Goal: Task Accomplishment & Management: Complete application form

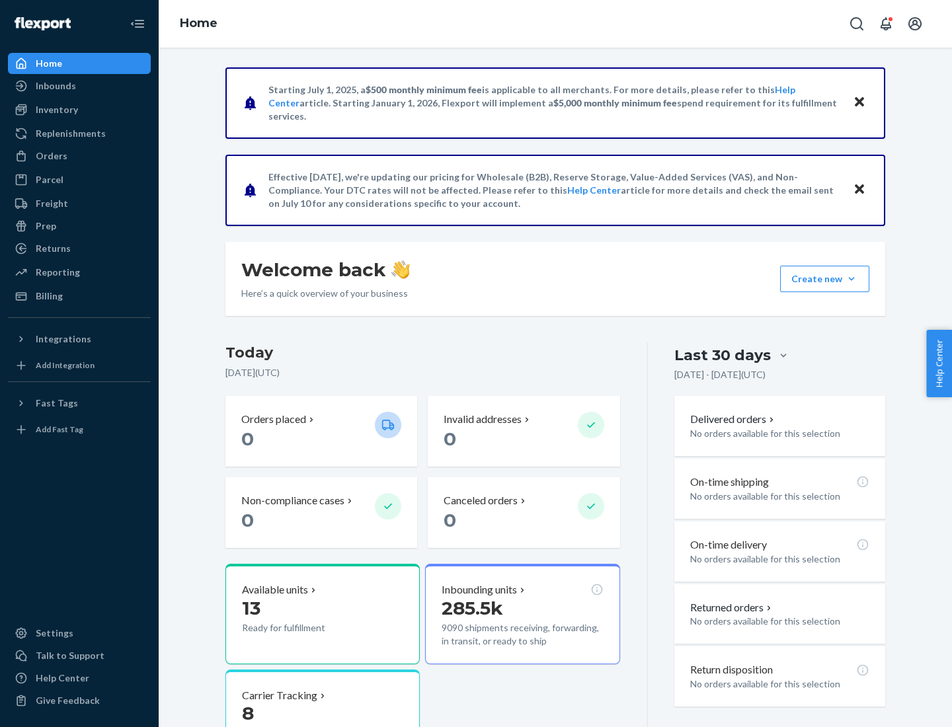
click at [852, 279] on button "Create new Create new inbound Create new order Create new product" at bounding box center [824, 279] width 89 height 26
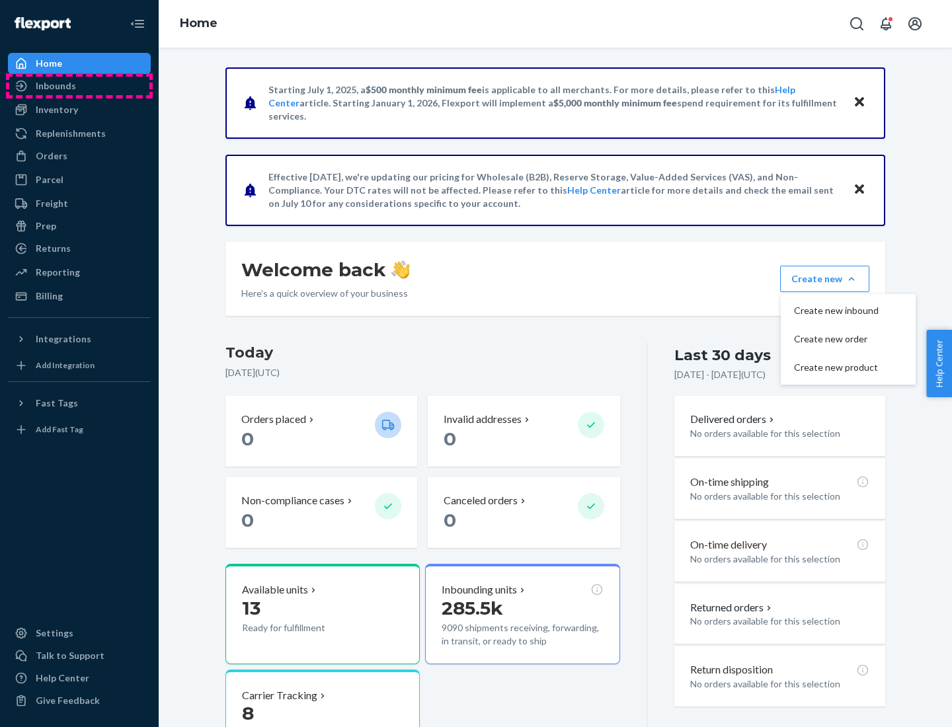
click at [79, 86] on div "Inbounds" at bounding box center [79, 86] width 140 height 19
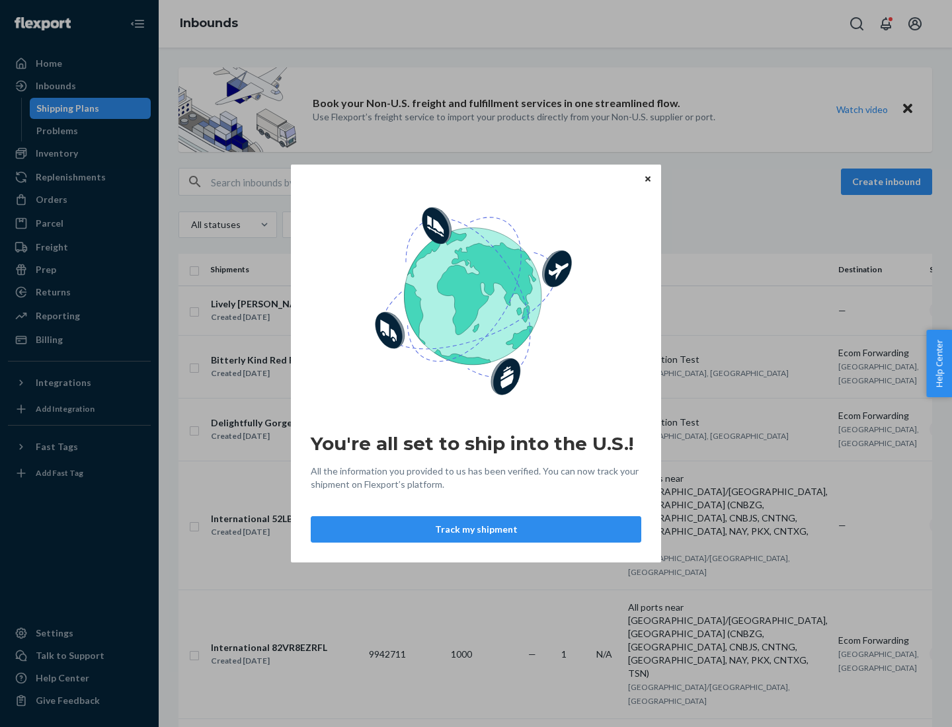
click at [79, 153] on div "You're all set to ship into the U.S.! All the information you provided to us ha…" at bounding box center [476, 363] width 952 height 727
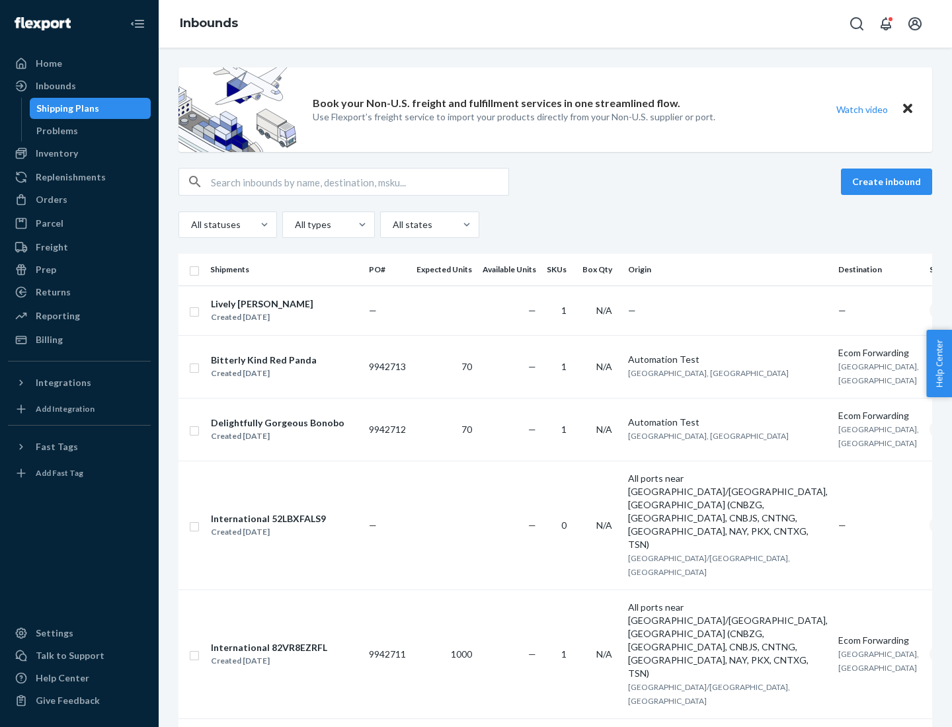
click at [556, 24] on div "Inbounds" at bounding box center [556, 24] width 794 height 48
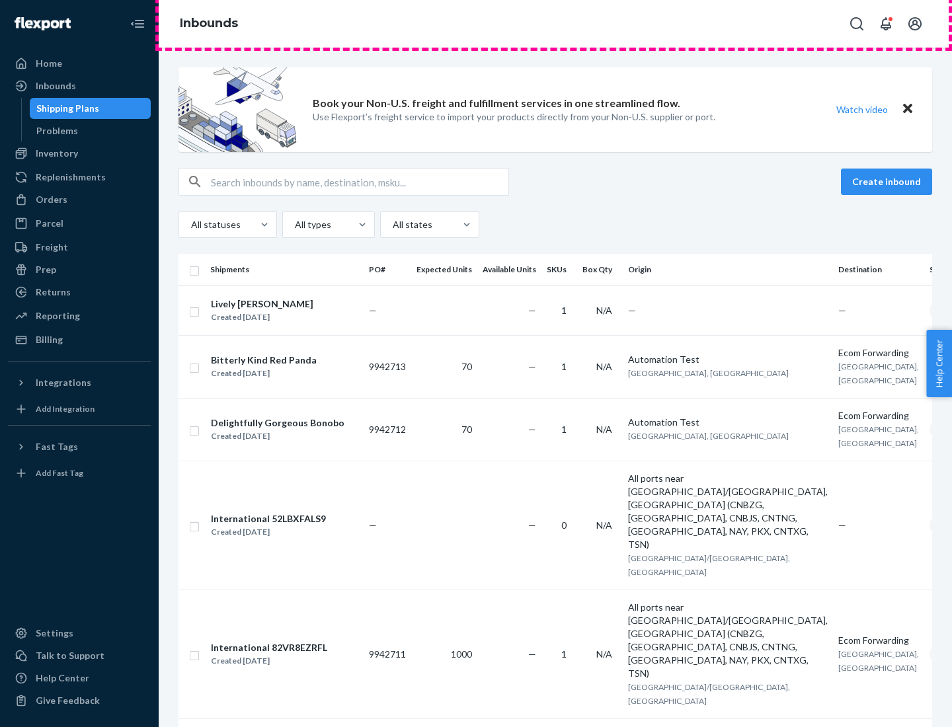
click at [556, 24] on div "Inbounds" at bounding box center [556, 24] width 794 height 48
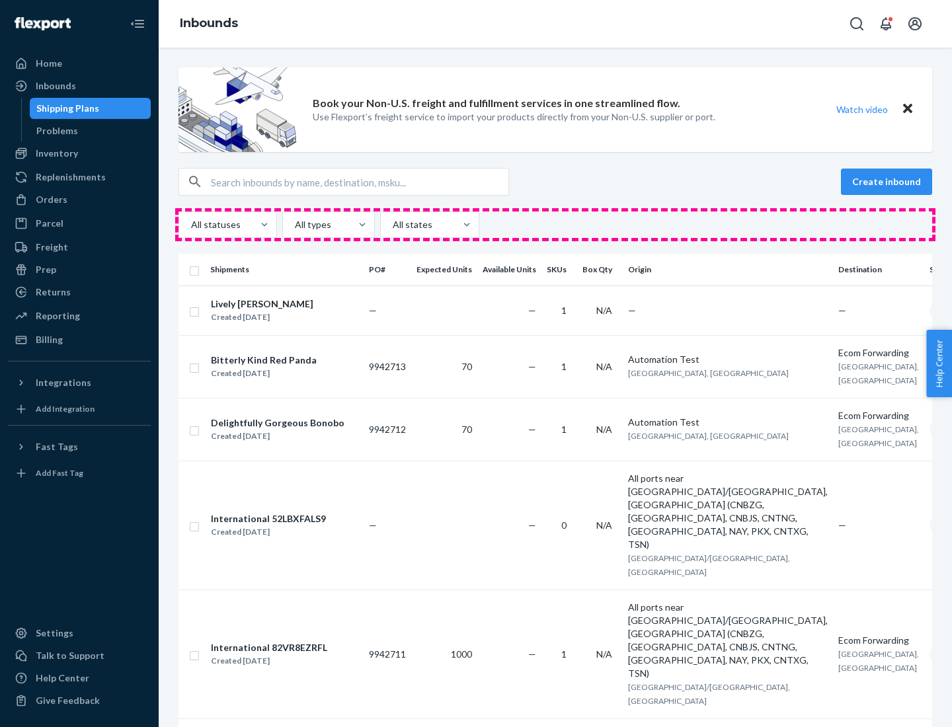
click at [556, 225] on div "All statuses All types All states" at bounding box center [556, 225] width 754 height 26
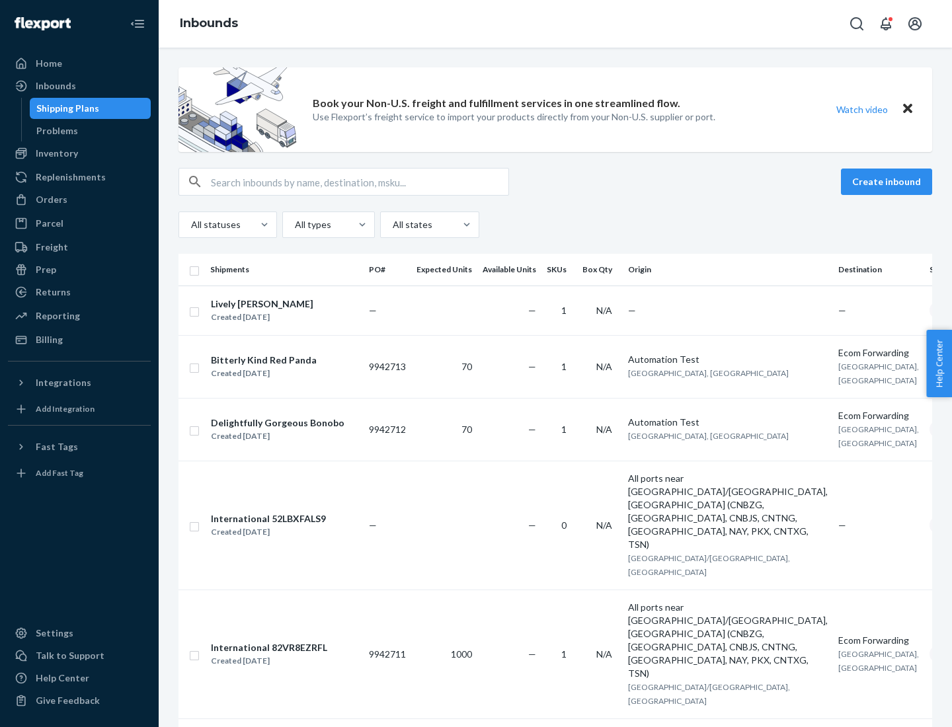
click at [65, 108] on div "Shipping Plans" at bounding box center [67, 108] width 63 height 13
click at [889, 182] on button "Create inbound" at bounding box center [886, 182] width 91 height 26
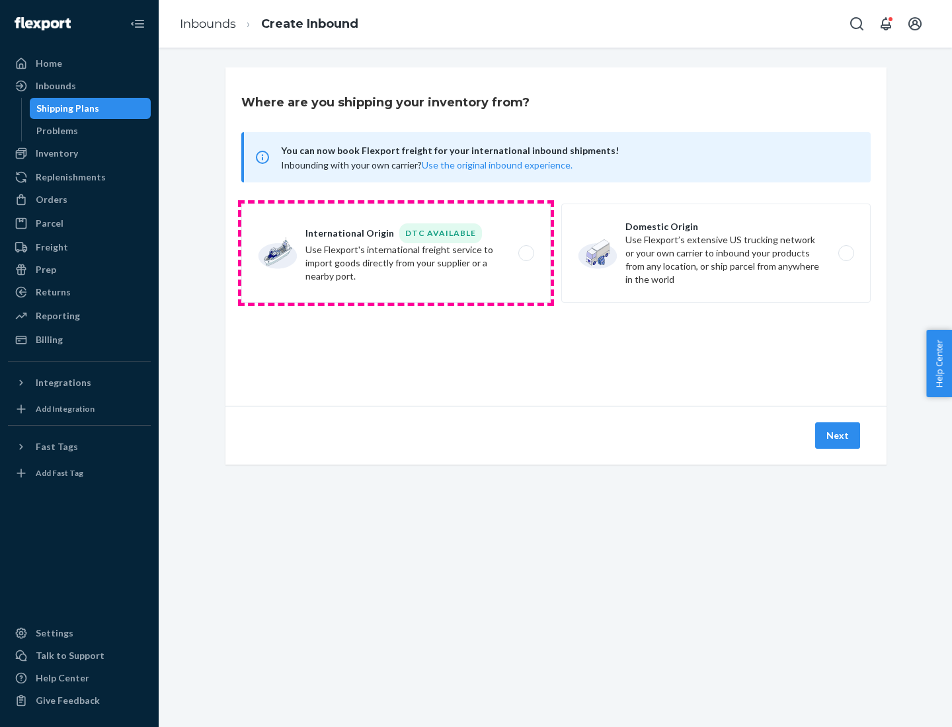
click at [396, 253] on label "International Origin DTC Available Use Flexport's international freight service…" at bounding box center [396, 253] width 310 height 99
click at [526, 253] on input "International Origin DTC Available Use Flexport's international freight service…" at bounding box center [530, 253] width 9 height 9
radio input "true"
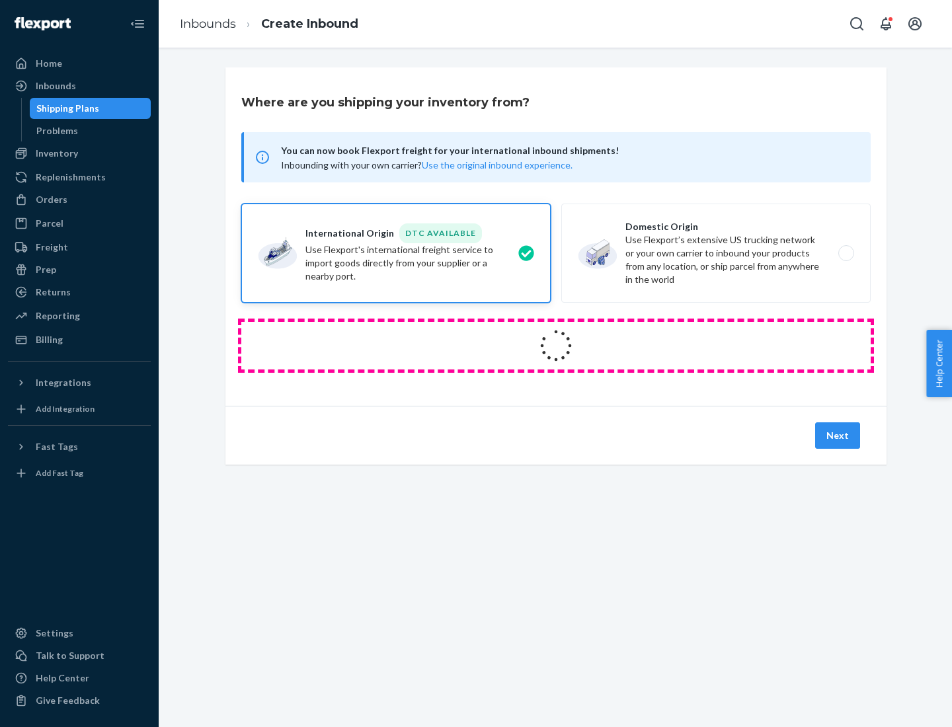
click at [556, 346] on icon at bounding box center [556, 346] width 39 height 39
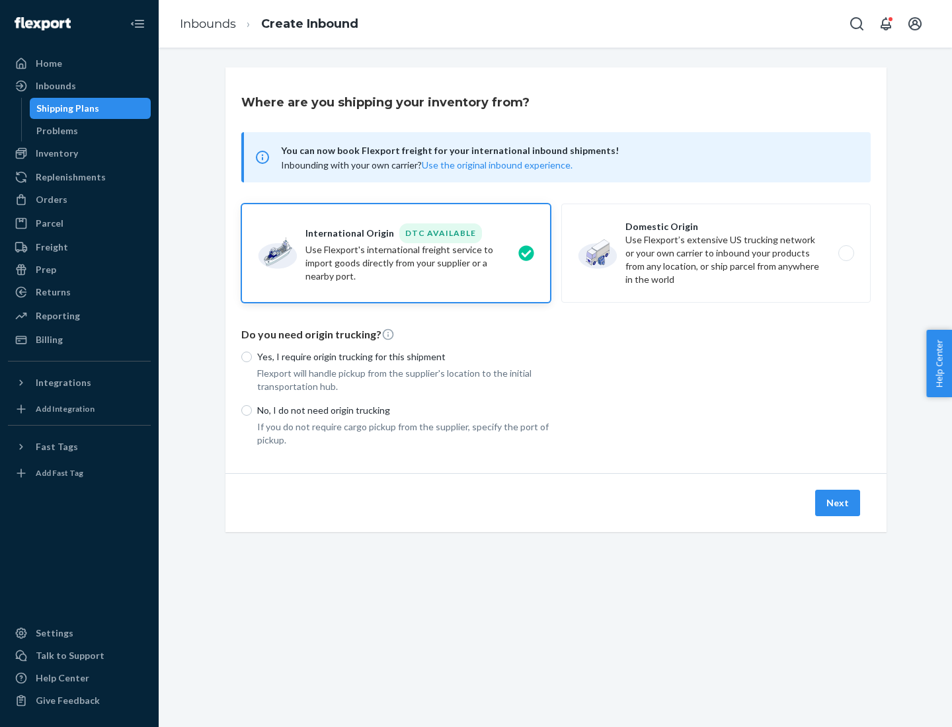
click at [404, 356] on p "Yes, I require origin trucking for this shipment" at bounding box center [404, 357] width 294 height 13
click at [252, 356] on input "Yes, I require origin trucking for this shipment" at bounding box center [246, 357] width 11 height 11
radio input "true"
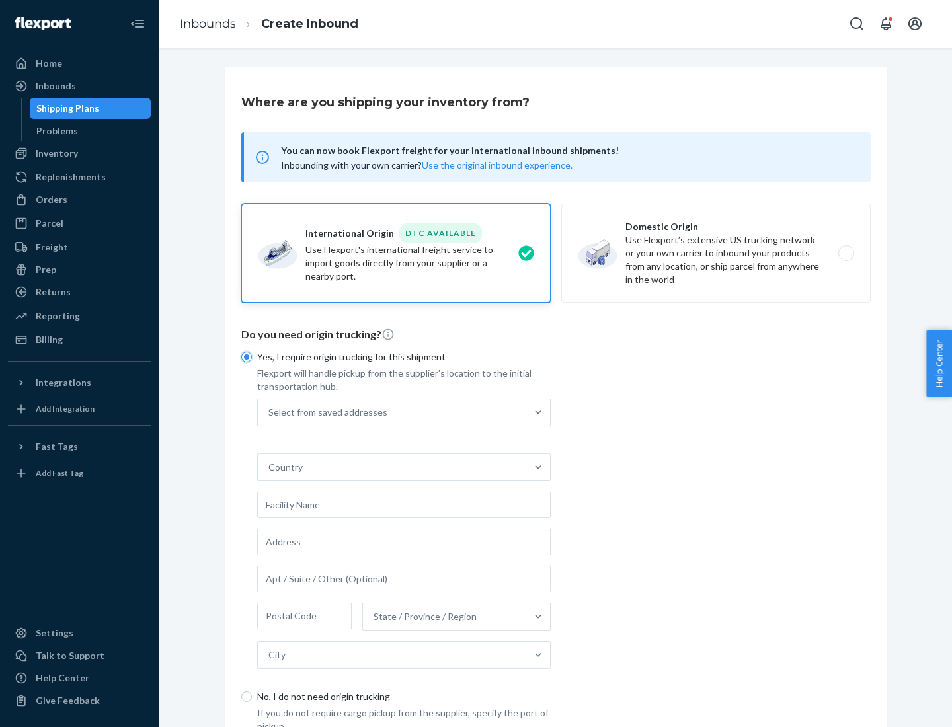
scroll to position [25, 0]
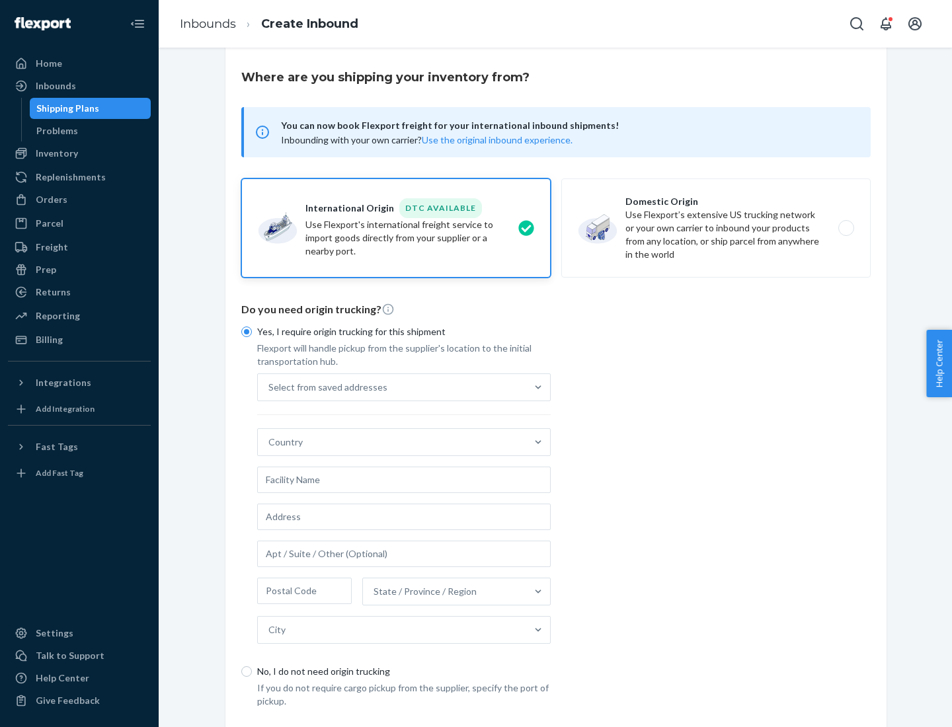
click at [392, 387] on div "Select from saved addresses" at bounding box center [392, 387] width 269 height 26
click at [270, 387] on input "Select from saved addresses" at bounding box center [269, 387] width 1 height 13
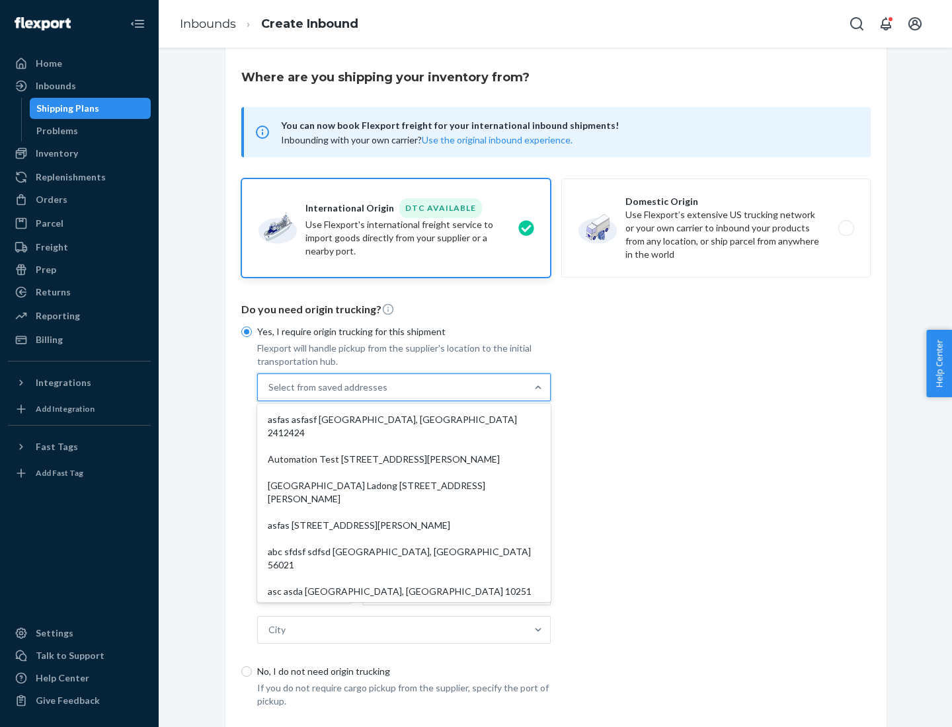
scroll to position [58, 0]
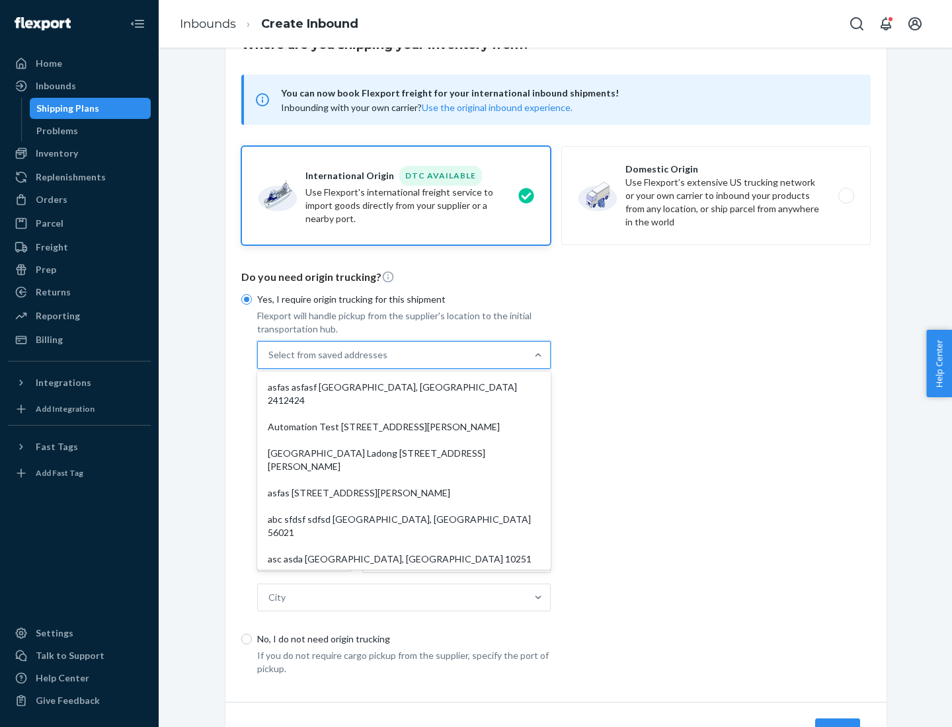
click at [404, 387] on div "asfas asfasf [GEOGRAPHIC_DATA], [GEOGRAPHIC_DATA] 2412424" at bounding box center [404, 394] width 288 height 40
click at [270, 362] on input "option asfas asfasf [GEOGRAPHIC_DATA], [GEOGRAPHIC_DATA] 2412424 focused, 1 of …" at bounding box center [269, 355] width 1 height 13
type input "asfas"
type input "asfasf"
type input "2412424"
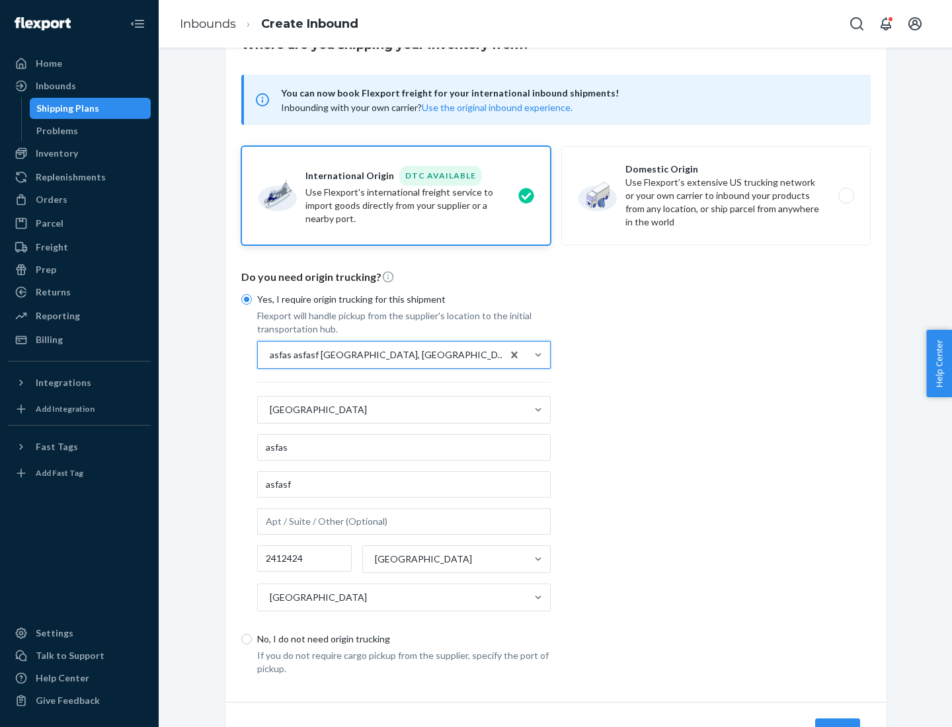
scroll to position [123, 0]
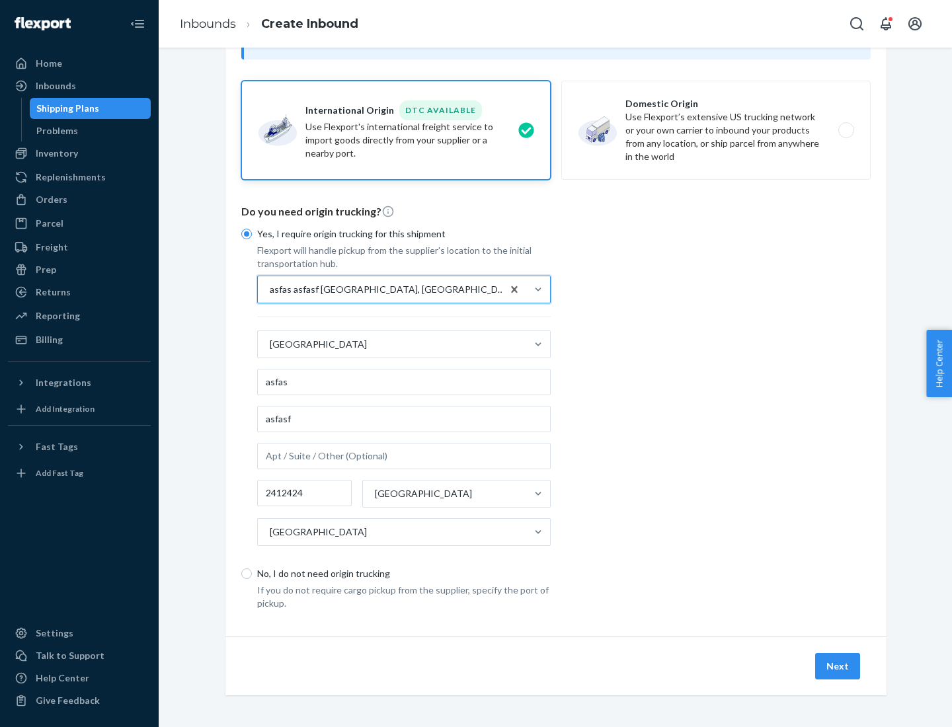
click at [839, 666] on button "Next" at bounding box center [837, 666] width 45 height 26
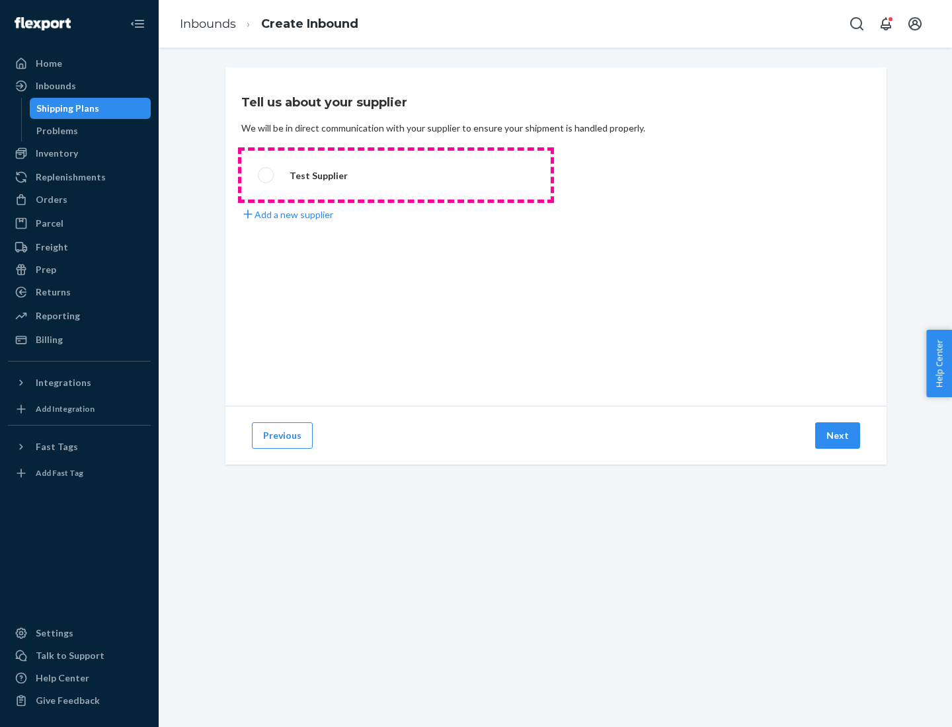
click at [396, 175] on label "Test Supplier" at bounding box center [396, 175] width 310 height 49
click at [267, 175] on input "Test Supplier" at bounding box center [262, 175] width 9 height 9
radio input "true"
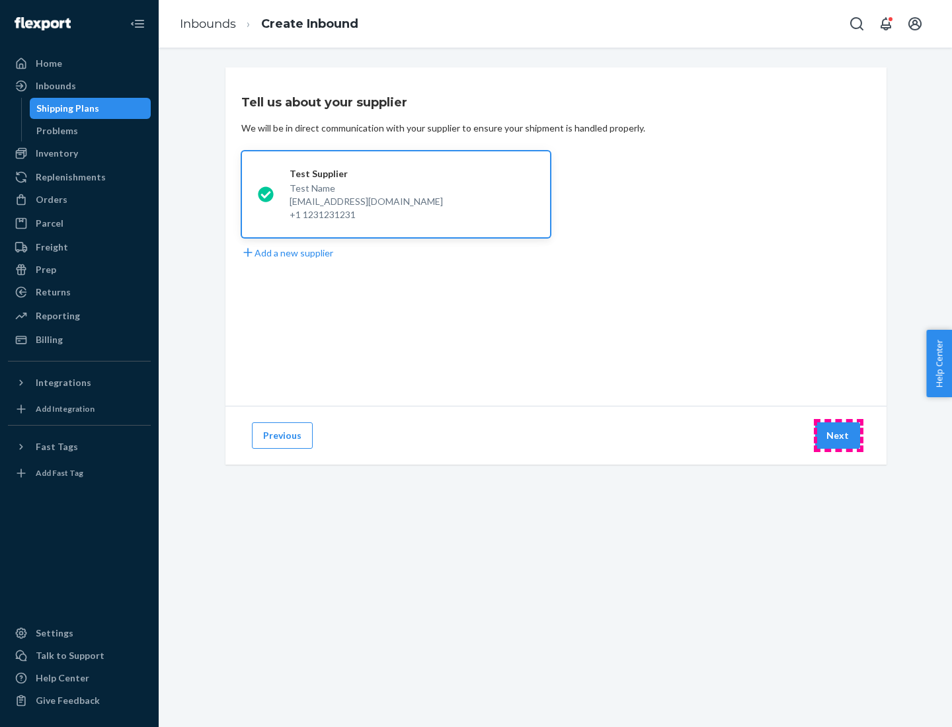
click at [839, 436] on button "Next" at bounding box center [837, 436] width 45 height 26
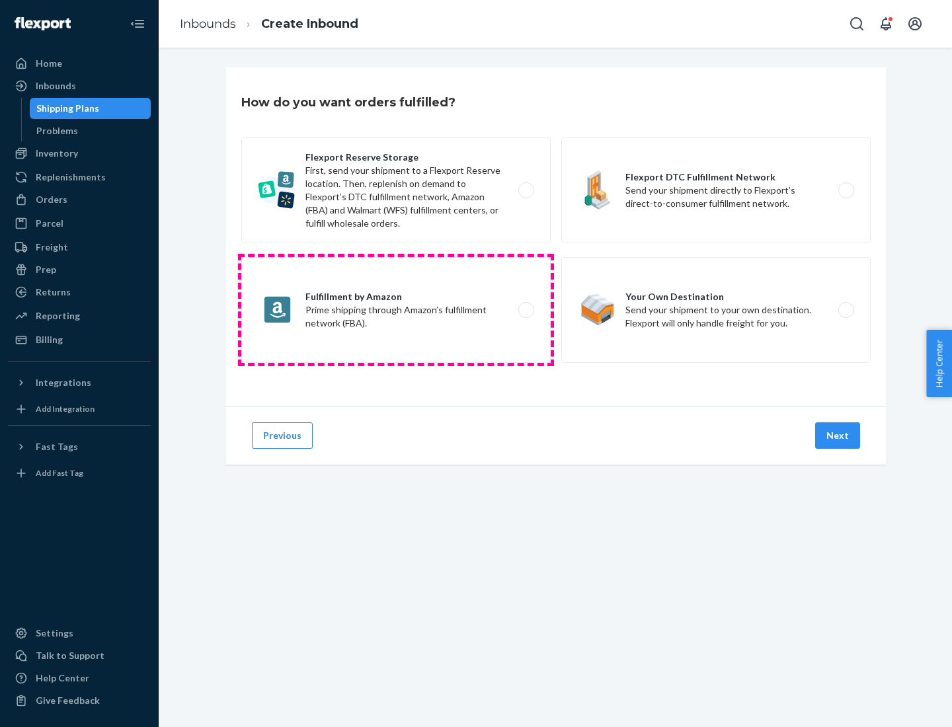
click at [396, 310] on label "Fulfillment by Amazon Prime shipping through Amazon’s fulfillment network (FBA)." at bounding box center [396, 310] width 310 height 106
click at [526, 310] on input "Fulfillment by Amazon Prime shipping through Amazon’s fulfillment network (FBA)." at bounding box center [530, 310] width 9 height 9
radio input "true"
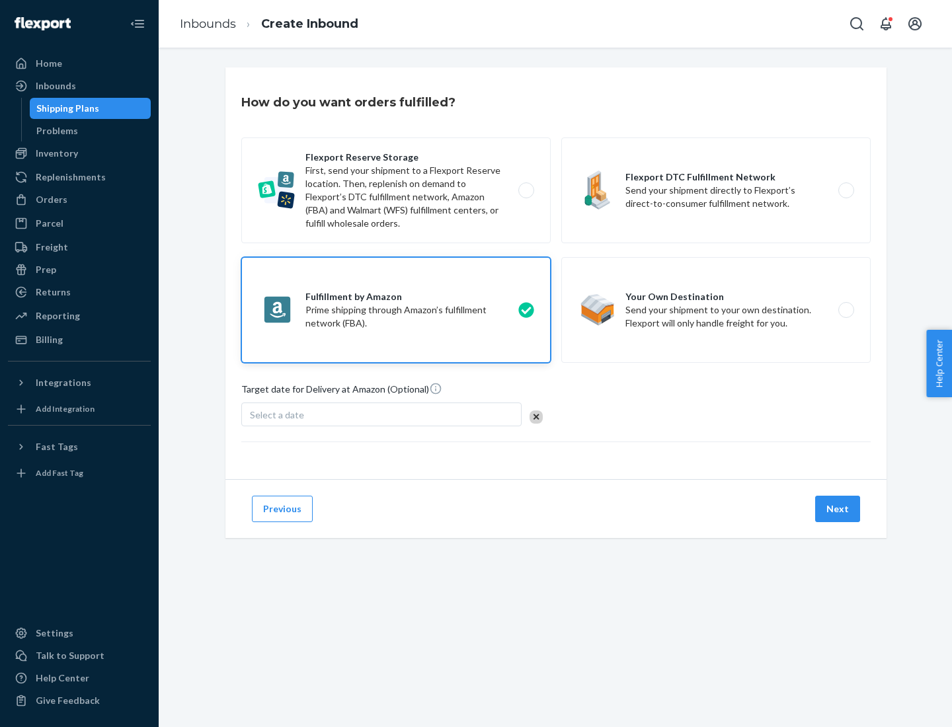
click at [839, 509] on button "Next" at bounding box center [837, 509] width 45 height 26
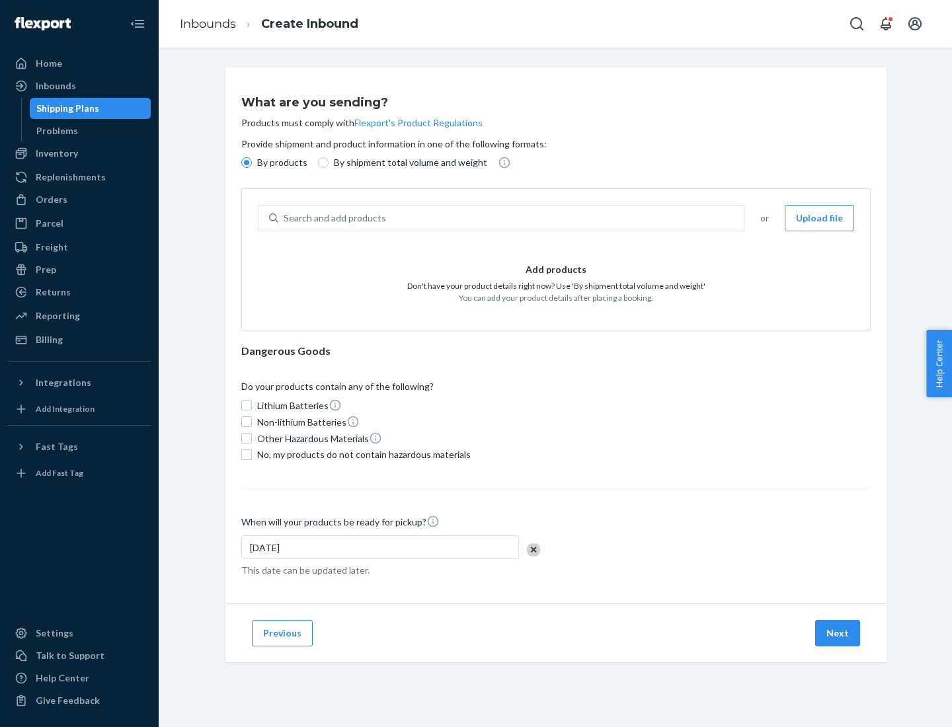
click at [407, 163] on p "By shipment total volume and weight" at bounding box center [410, 162] width 153 height 13
click at [329, 163] on input "By shipment total volume and weight" at bounding box center [323, 162] width 11 height 11
radio input "true"
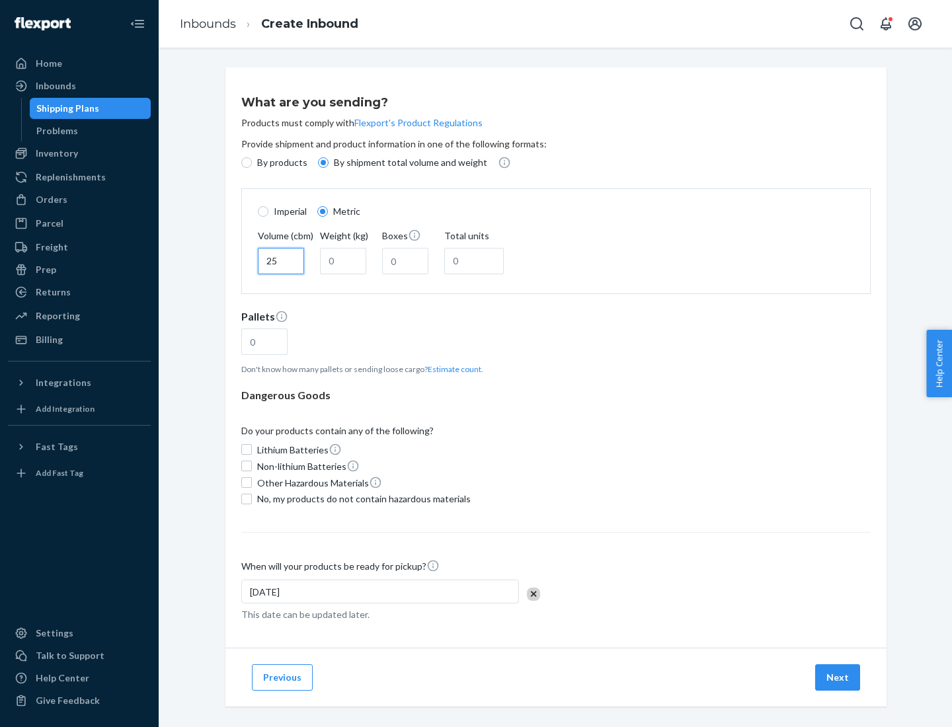
type input "25"
type input "100"
type input "50"
type input "500"
click at [452, 369] on button "Estimate count" at bounding box center [455, 369] width 54 height 11
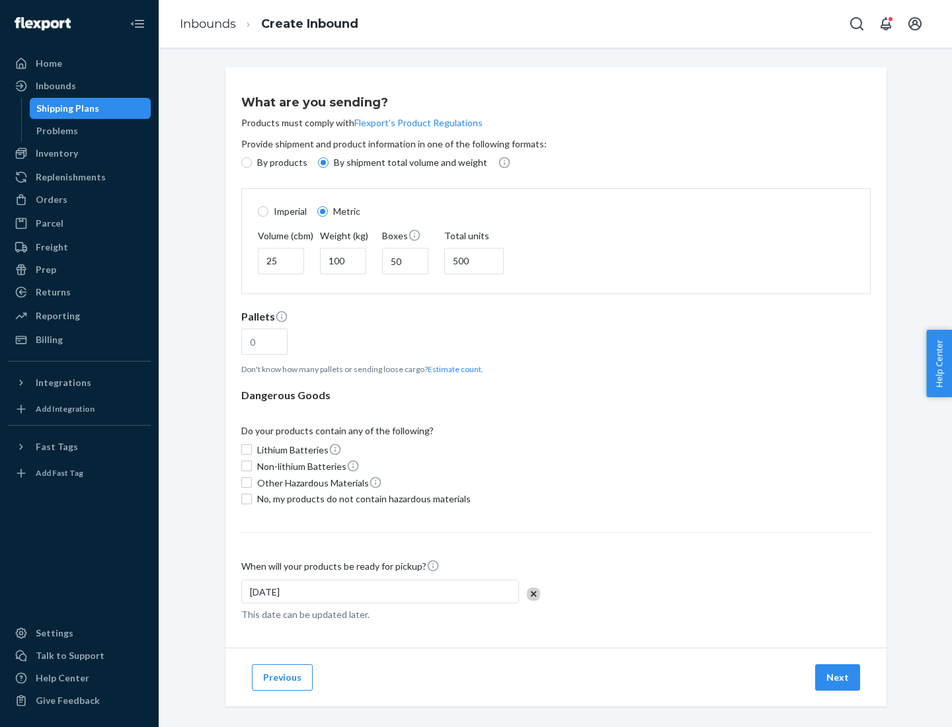
type input "16"
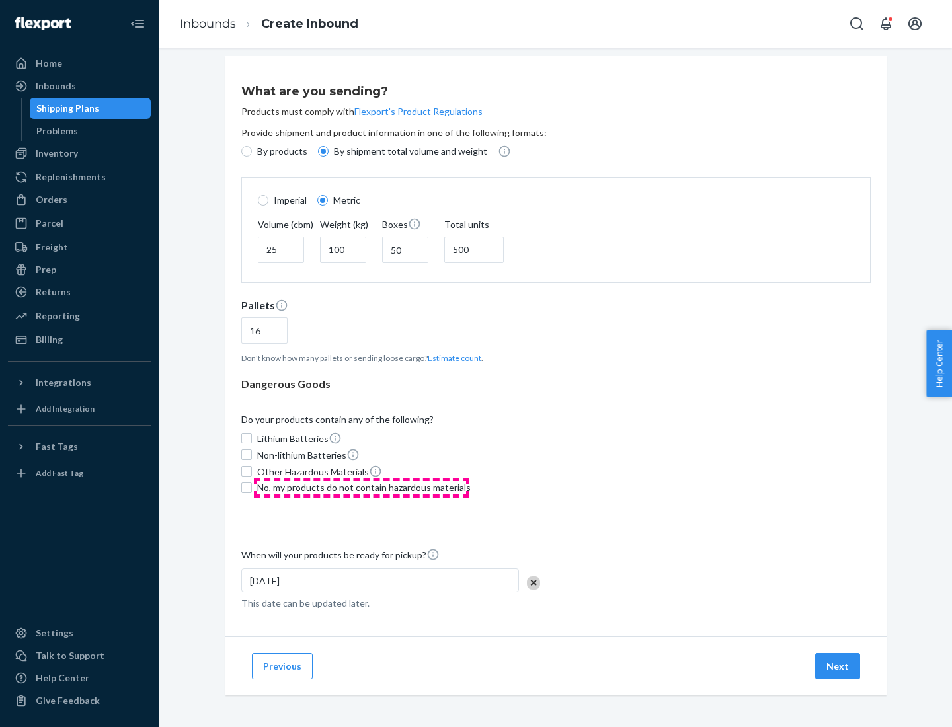
click at [362, 487] on span "No, my products do not contain hazardous materials" at bounding box center [364, 487] width 214 height 13
click at [252, 487] on input "No, my products do not contain hazardous materials" at bounding box center [246, 488] width 11 height 11
checkbox input "true"
click at [839, 666] on button "Next" at bounding box center [837, 666] width 45 height 26
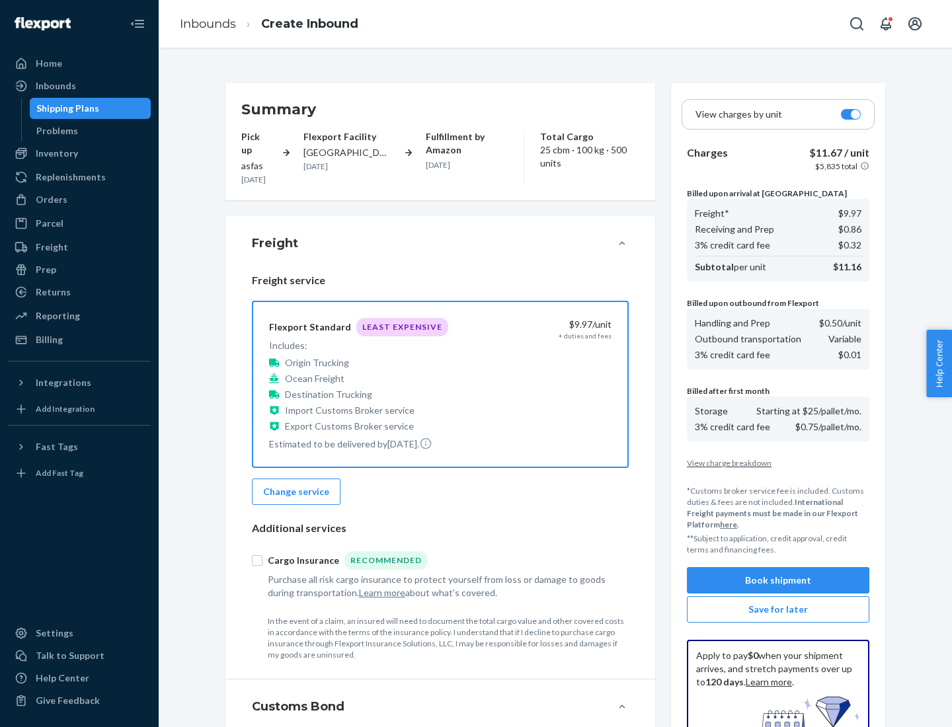
scroll to position [193, 0]
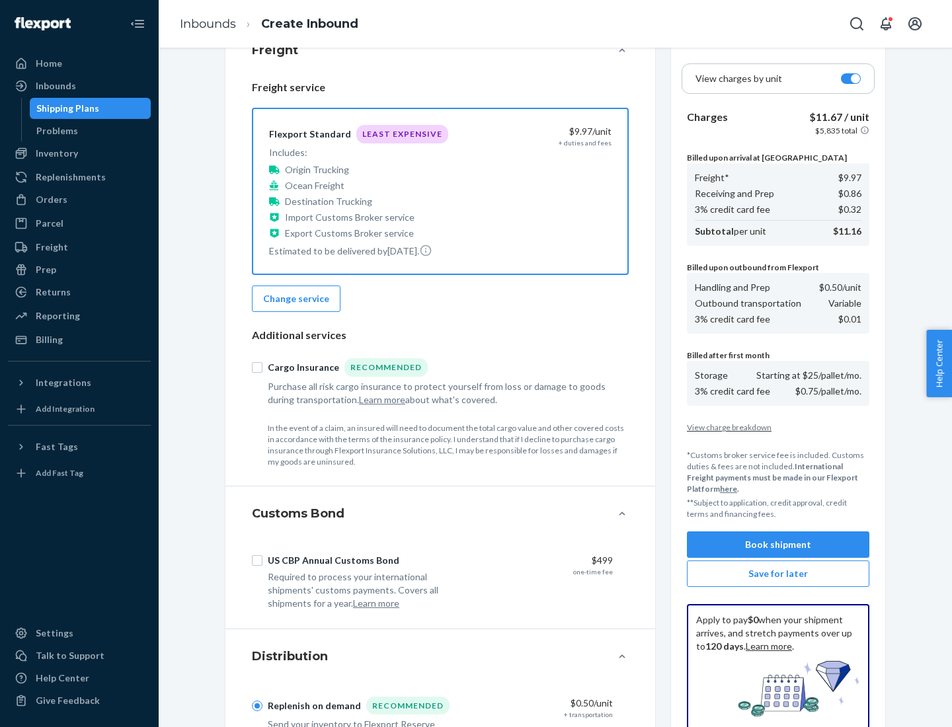
click at [778, 545] on button "Book shipment" at bounding box center [778, 545] width 183 height 26
